Goal: Information Seeking & Learning: Learn about a topic

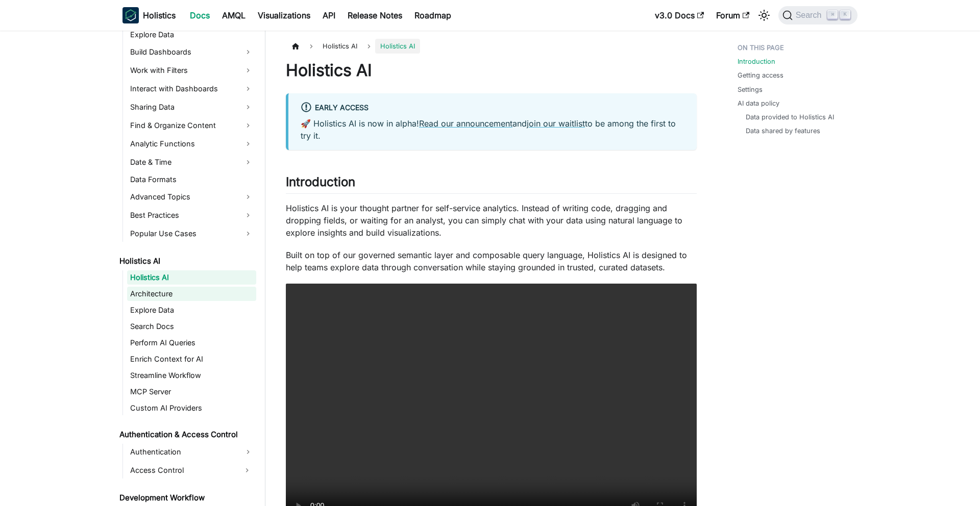
scroll to position [304, 0]
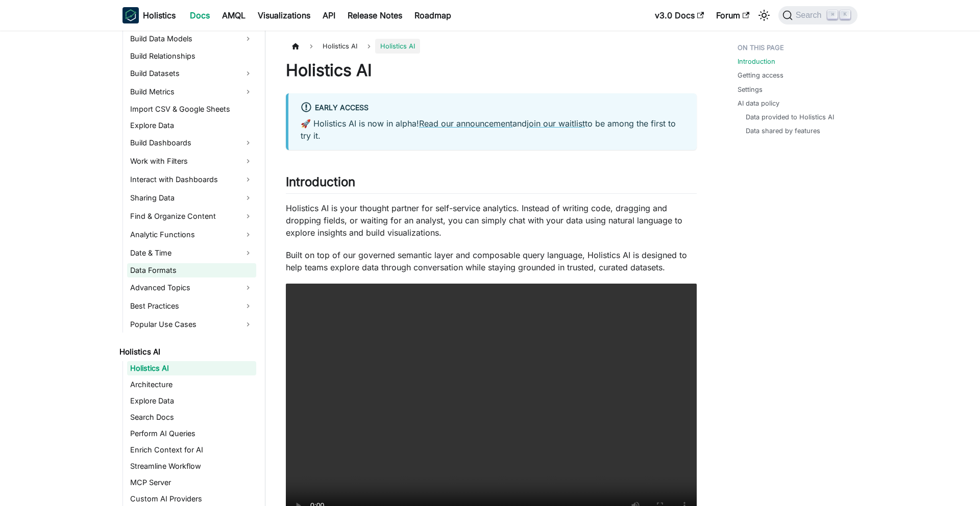
scroll to position [267, 0]
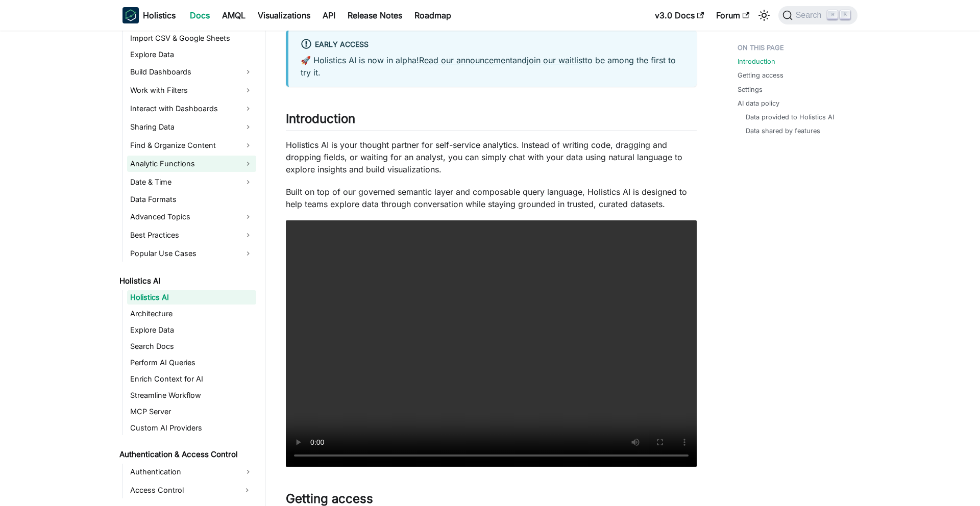
scroll to position [351, 0]
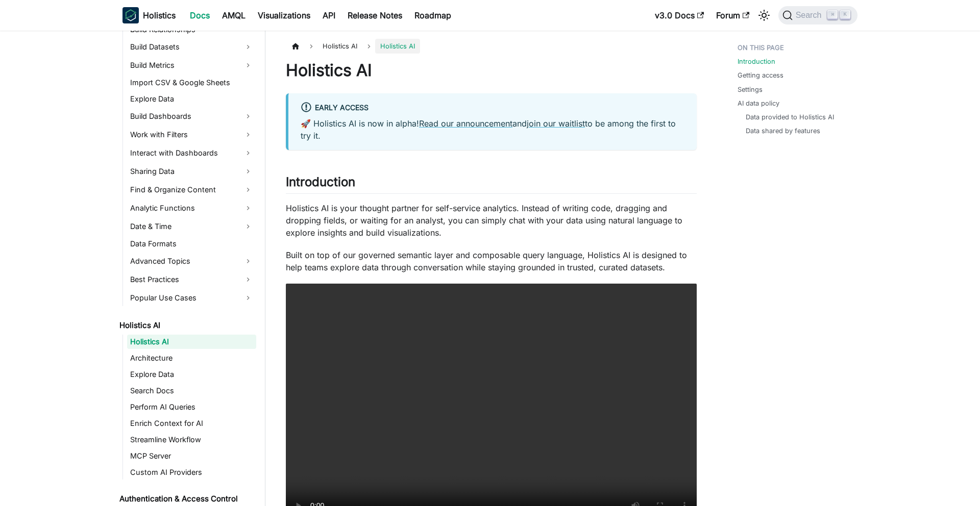
scroll to position [240, 0]
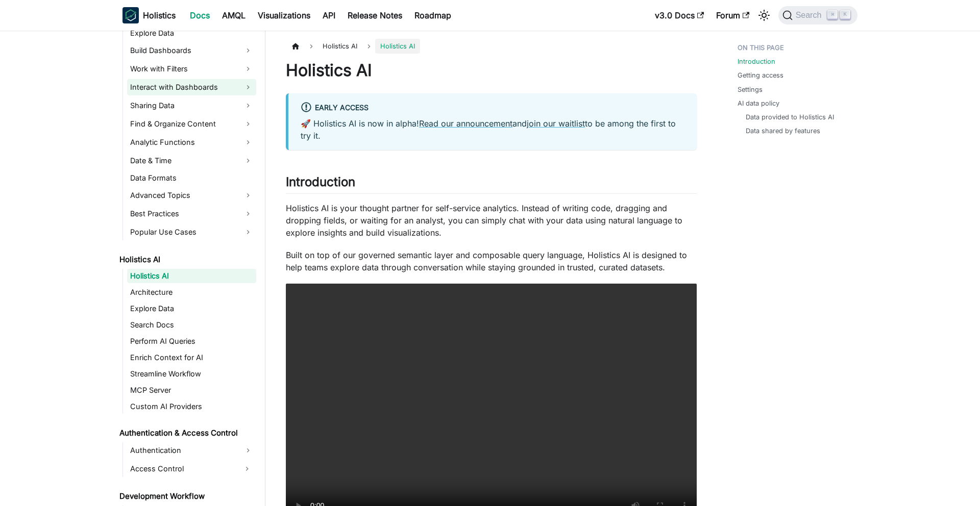
scroll to position [306, 0]
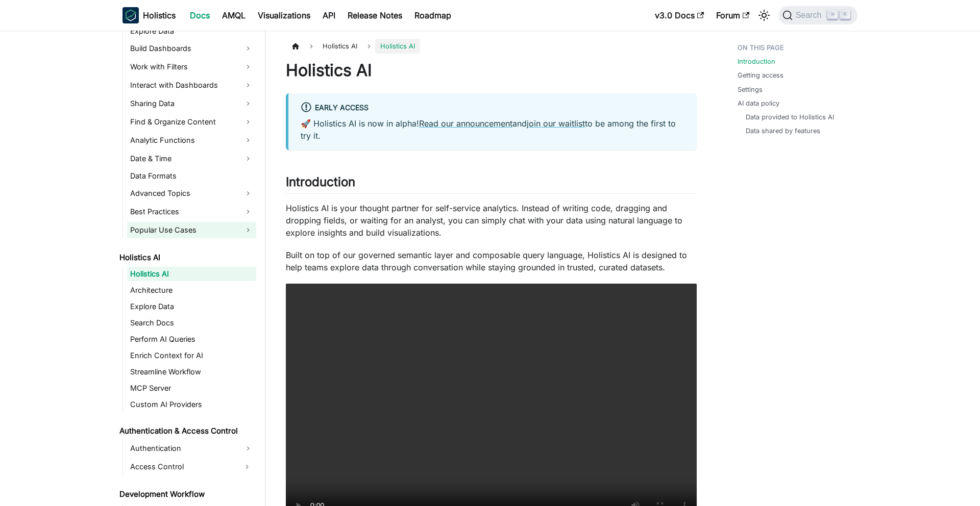
scroll to position [307, 0]
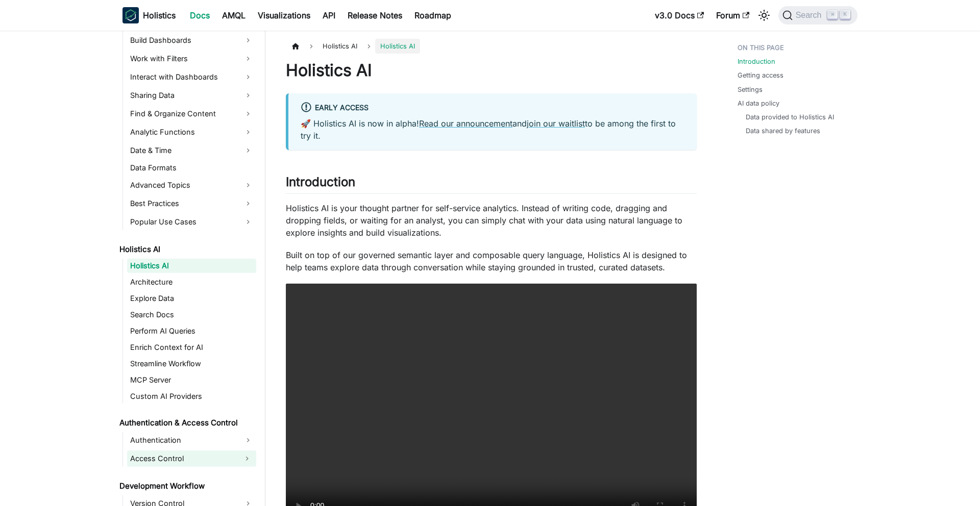
scroll to position [306, 0]
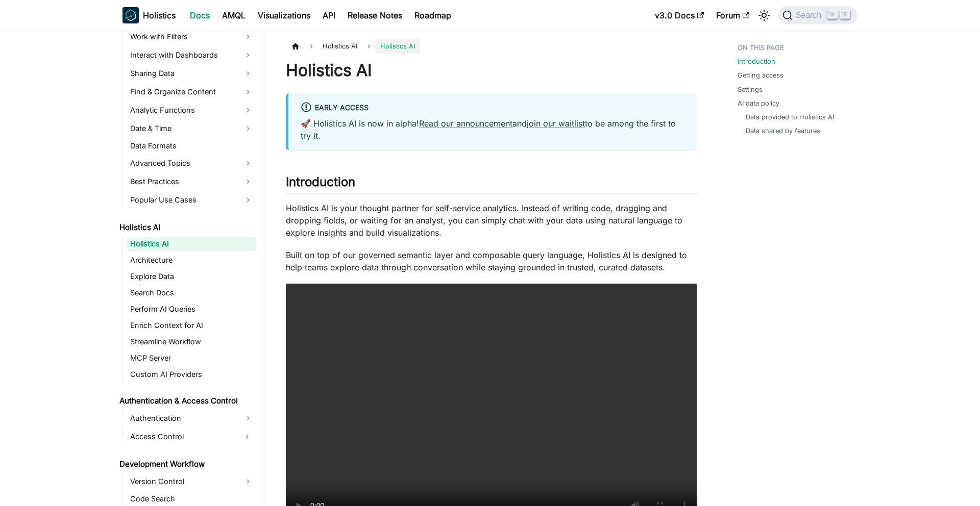
scroll to position [340, 0]
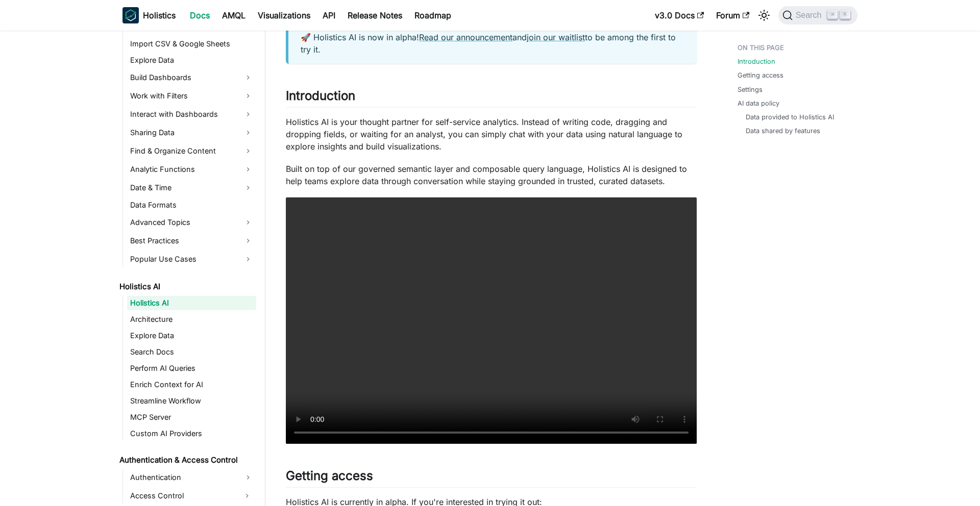
scroll to position [87, 0]
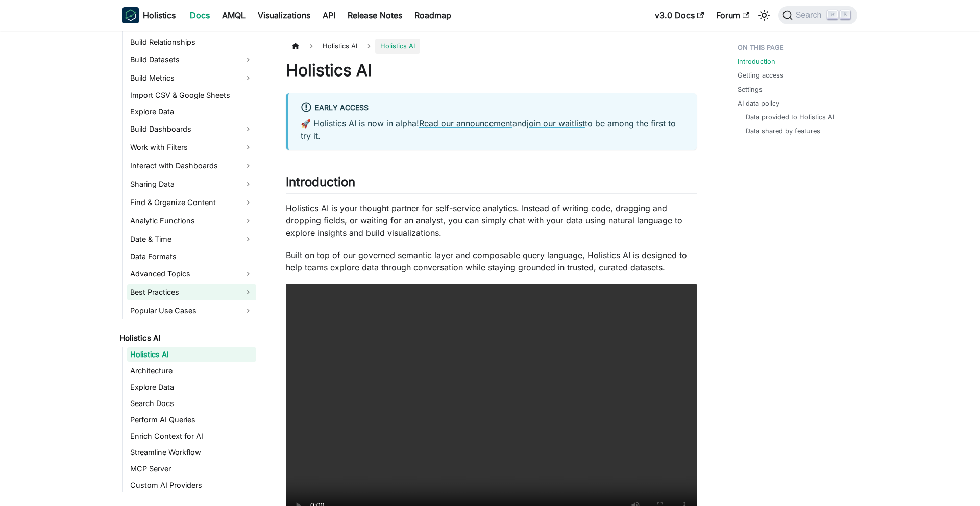
scroll to position [227, 0]
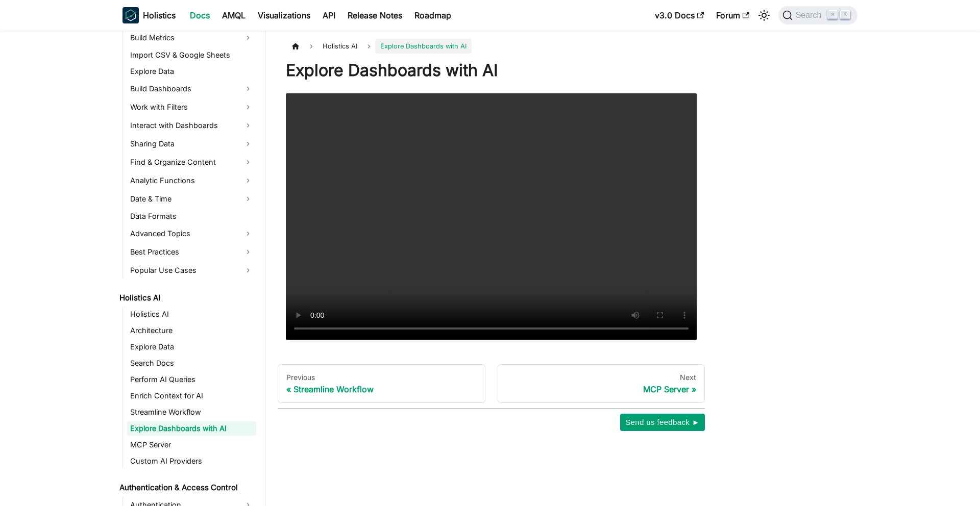
scroll to position [291, 0]
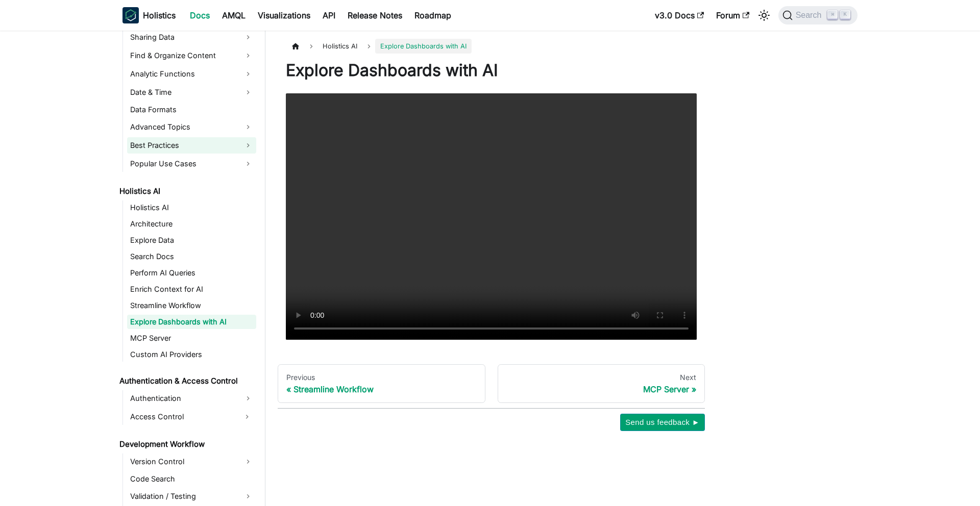
scroll to position [406, 0]
